Goal: Find specific page/section: Find specific page/section

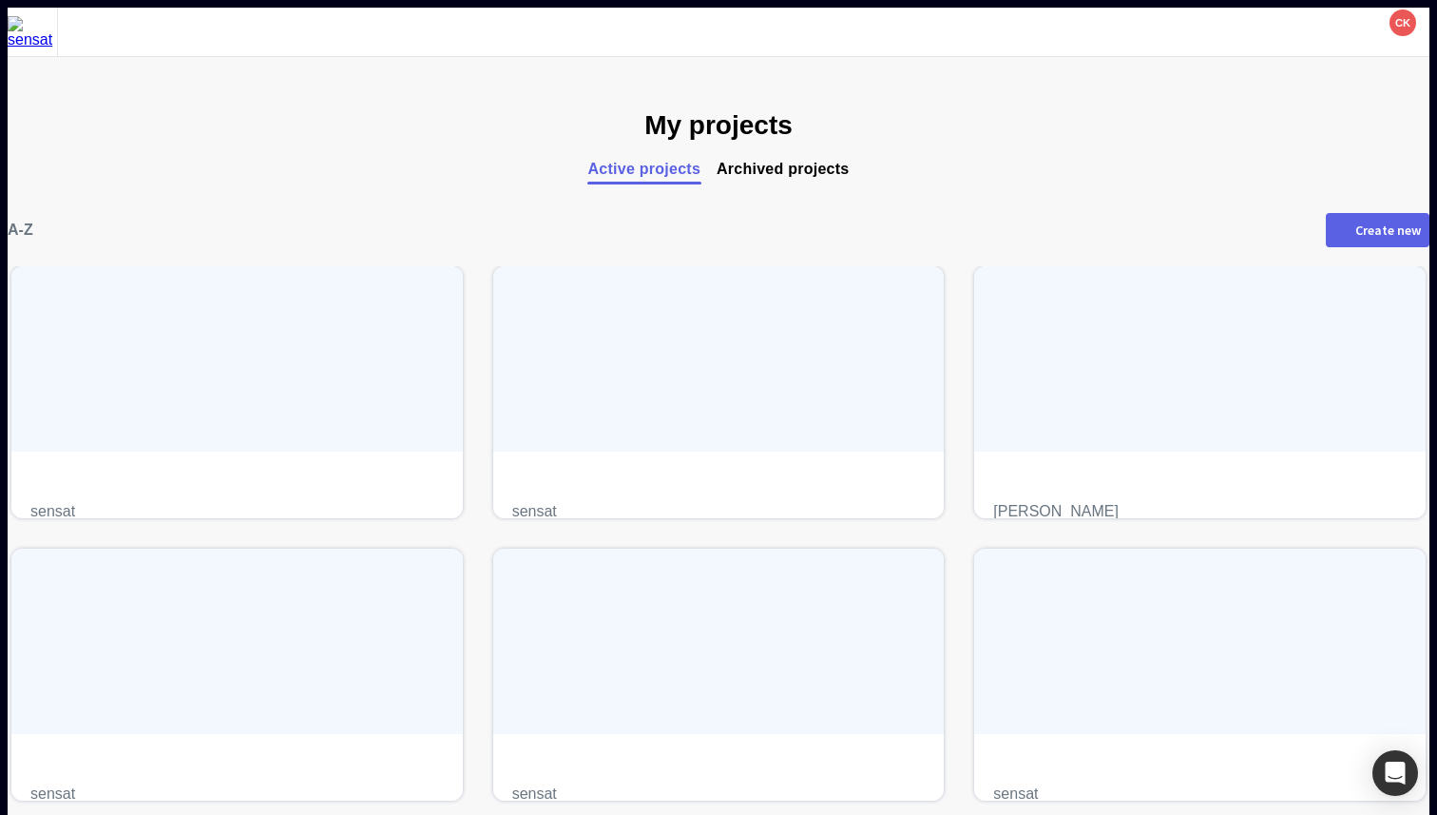
scroll to position [268, 0]
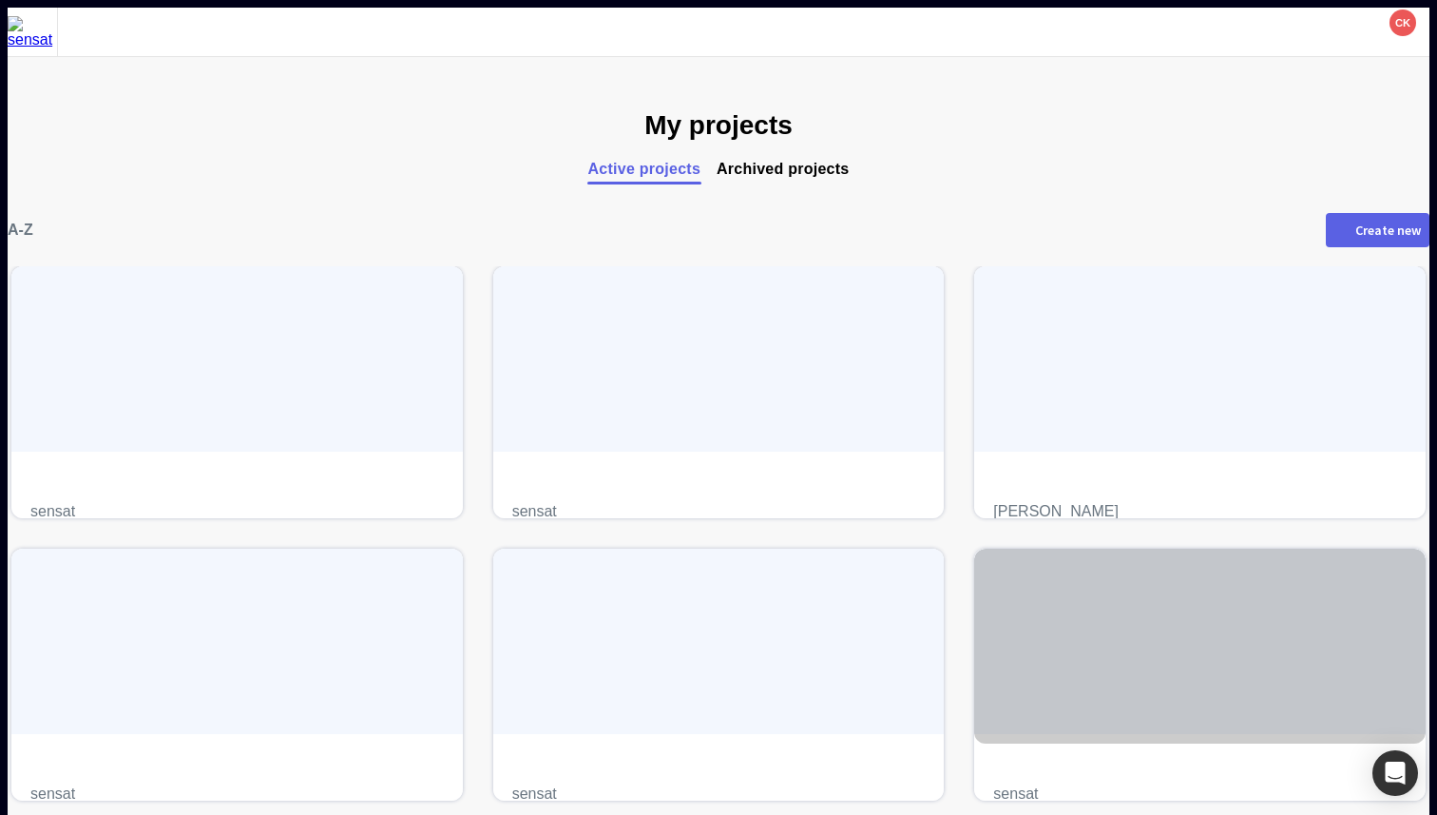
click at [1008, 763] on h4 "test project" at bounding box center [1199, 763] width 413 height 0
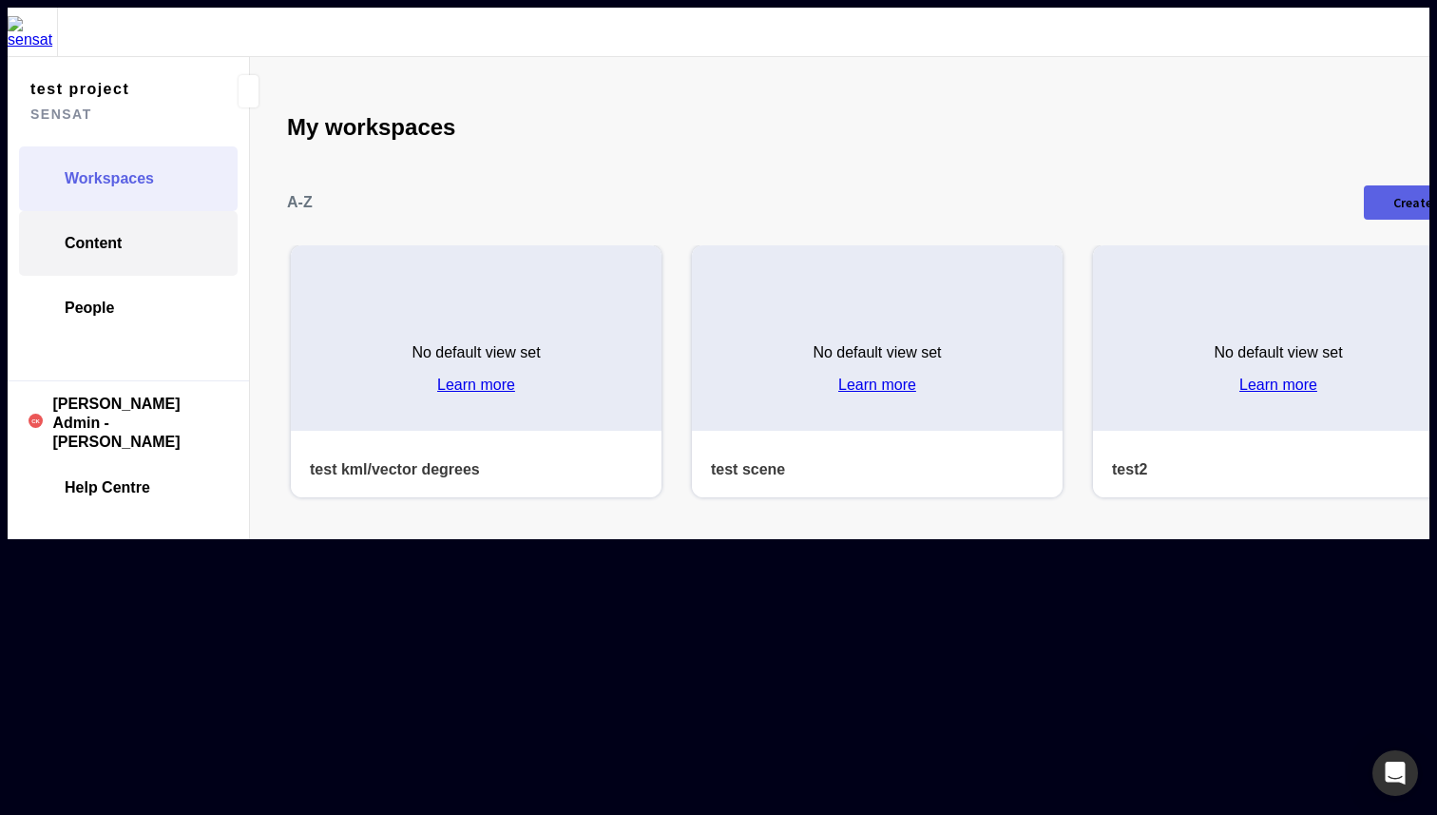
click at [98, 234] on span "Content" at bounding box center [93, 243] width 57 height 19
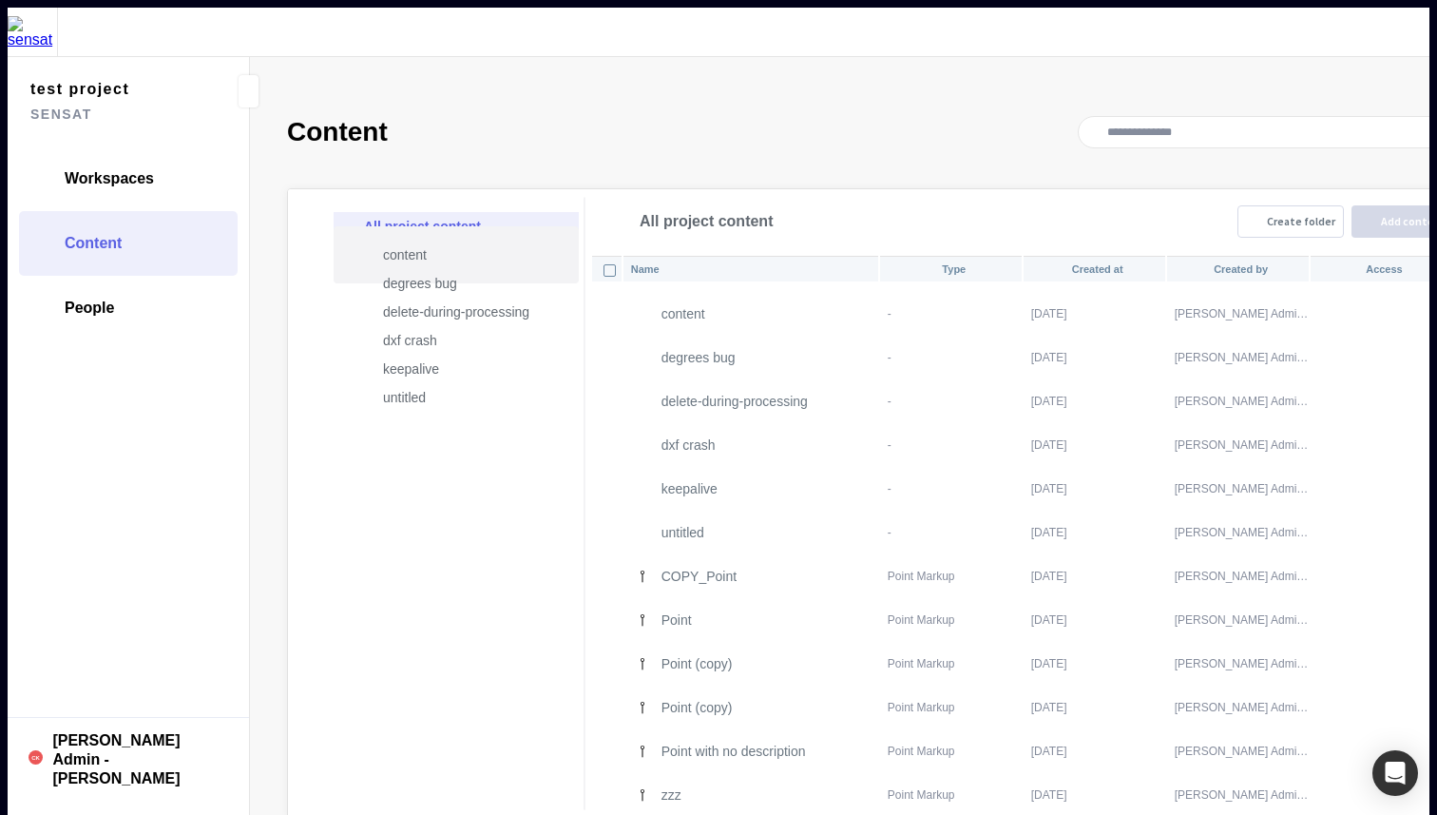
click at [441, 243] on p "content" at bounding box center [465, 254] width 165 height 23
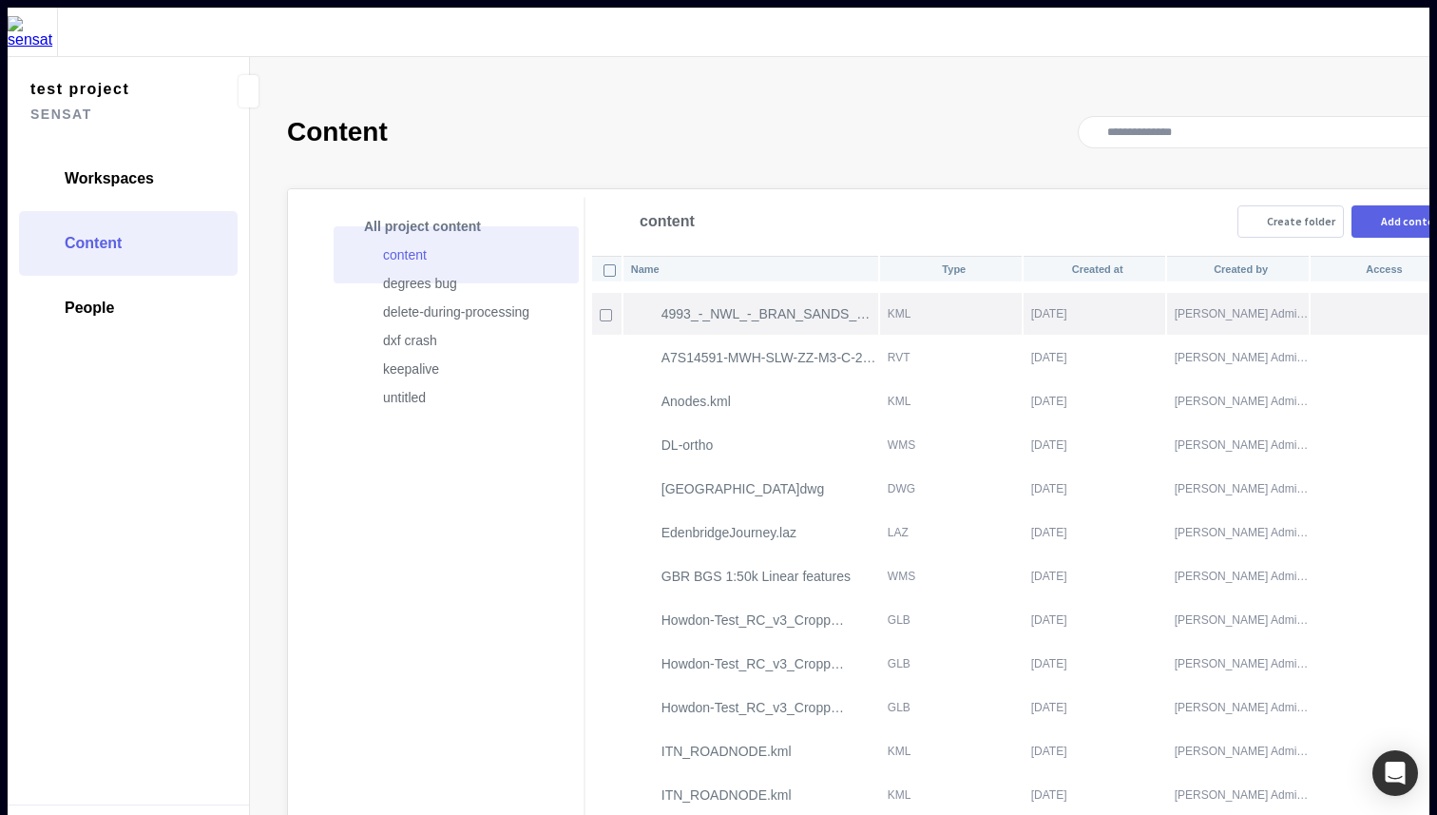
click at [662, 306] on p "4993_-_NWL_-_BRAN_SANDS_RAW_GNSS_FOR_DRONE.kml" at bounding box center [770, 313] width 216 height 15
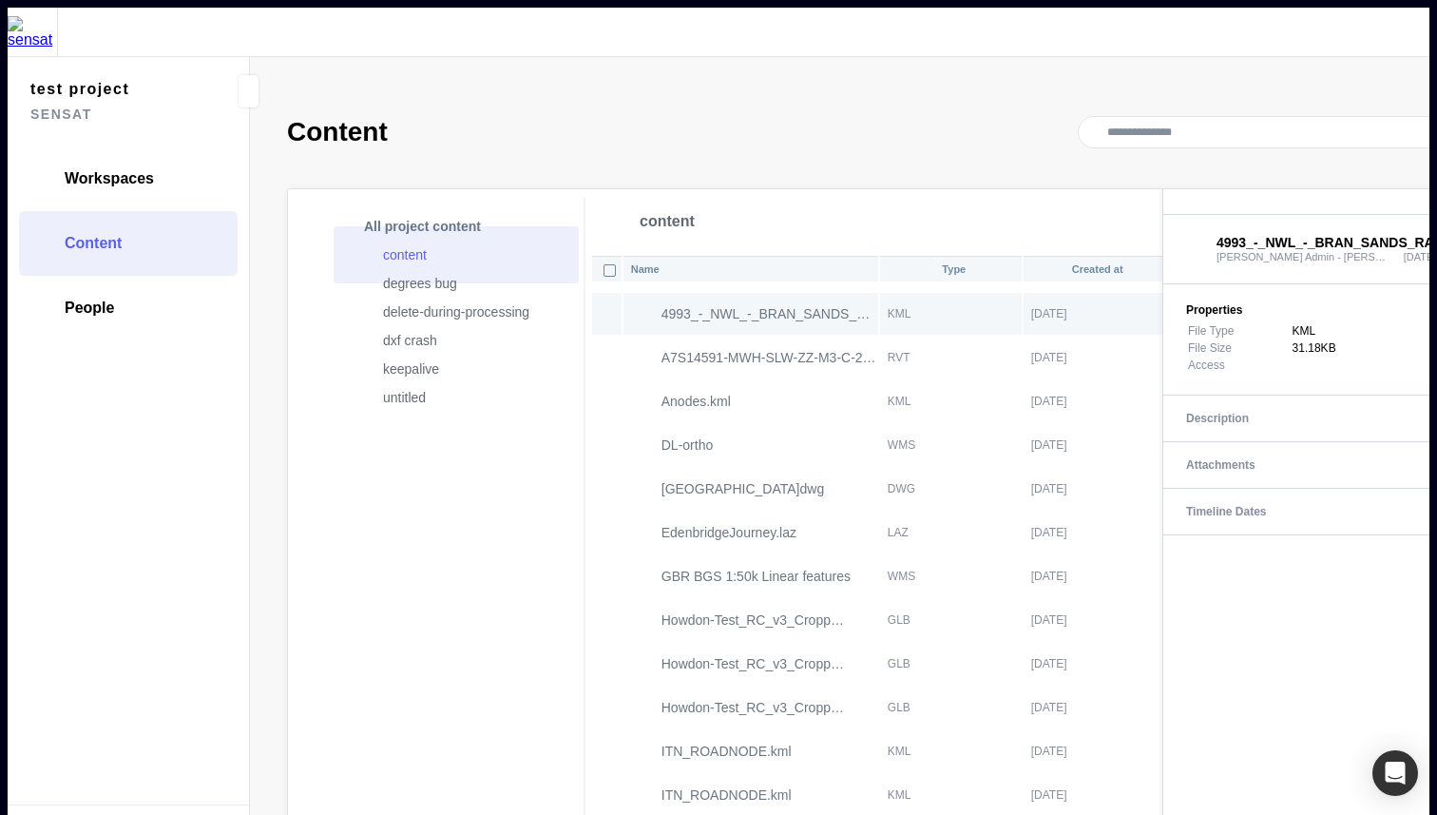
click at [436, 243] on p "content" at bounding box center [465, 254] width 165 height 23
click at [426, 272] on p "degrees bug" at bounding box center [465, 283] width 165 height 23
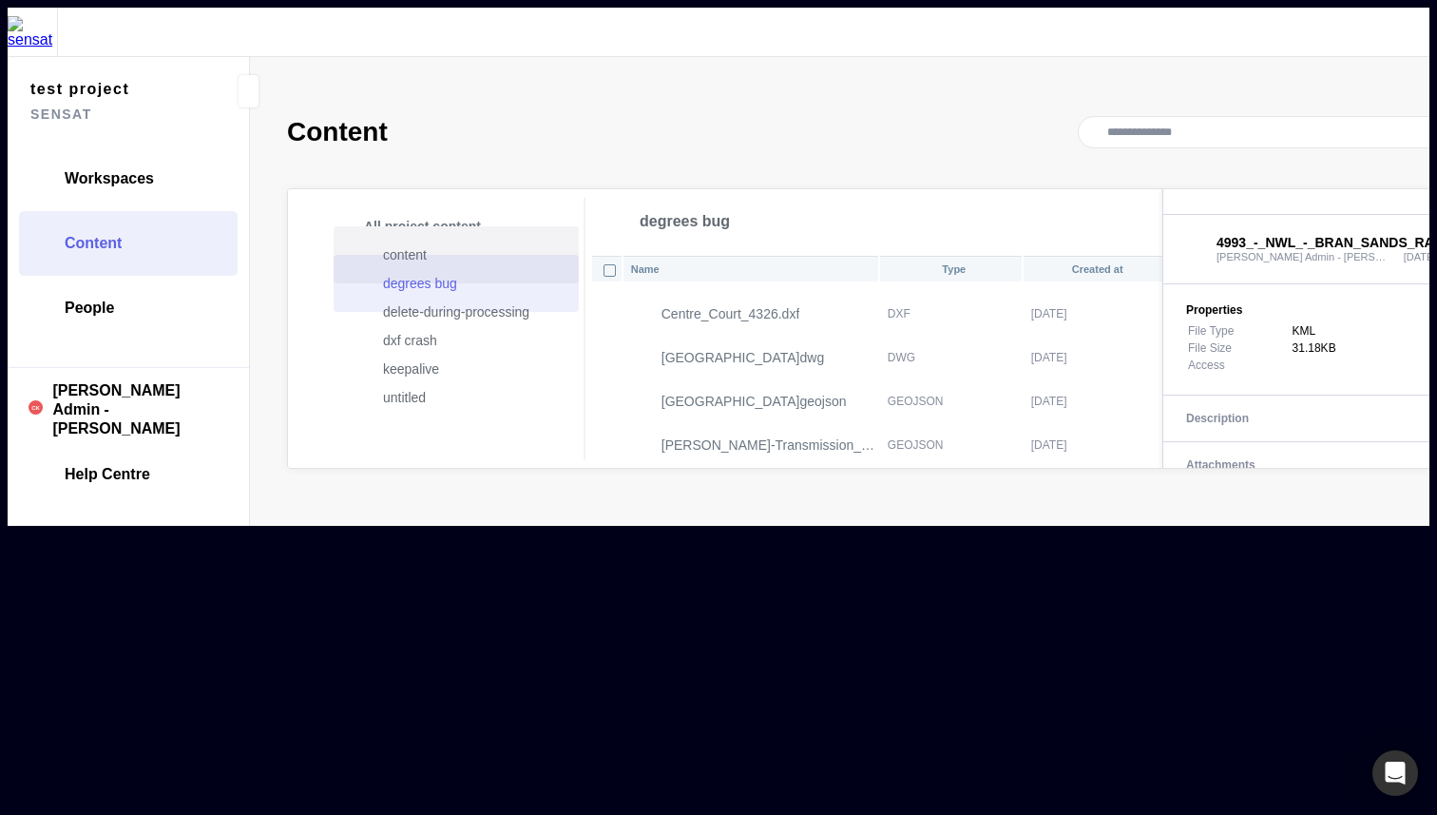
click at [427, 243] on p "content" at bounding box center [465, 254] width 165 height 23
